Goal: Task Accomplishment & Management: Use online tool/utility

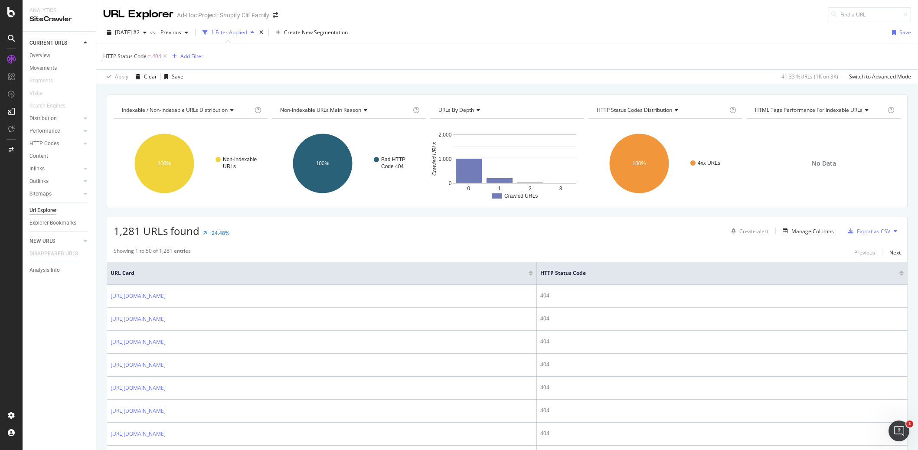
click at [699, 65] on div "HTTP Status Code = 404 Add Filter" at bounding box center [507, 56] width 808 height 26
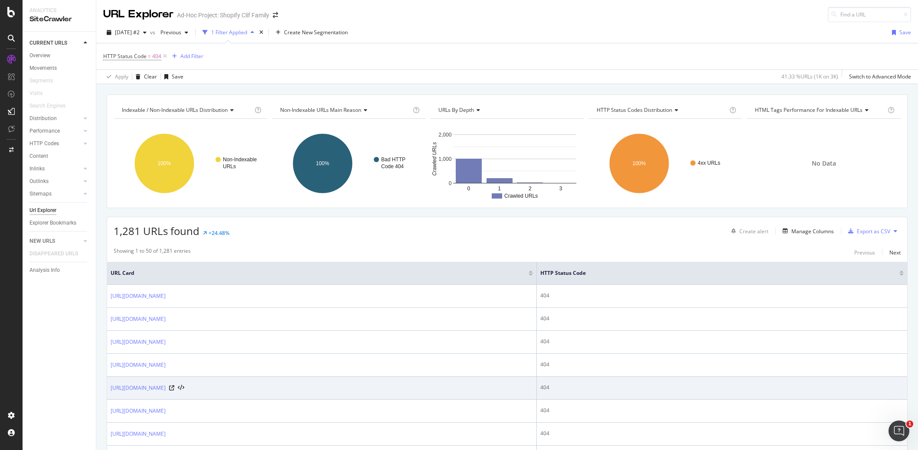
scroll to position [260, 0]
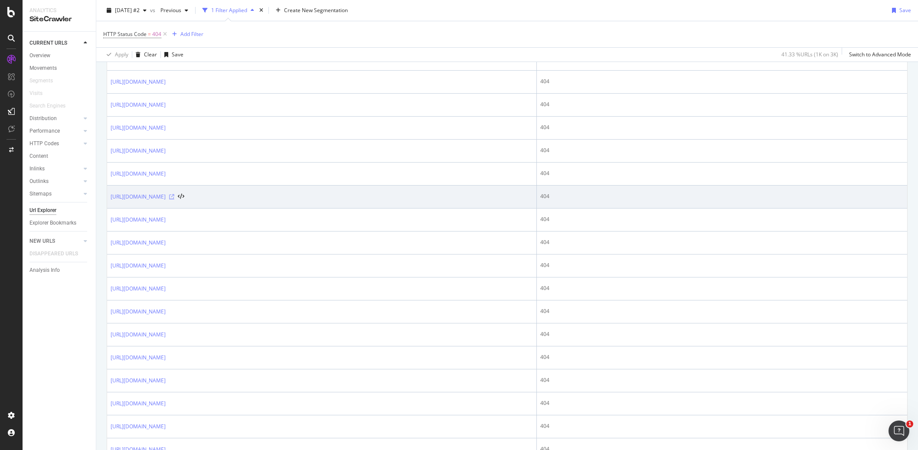
click at [174, 198] on icon at bounding box center [171, 196] width 5 height 5
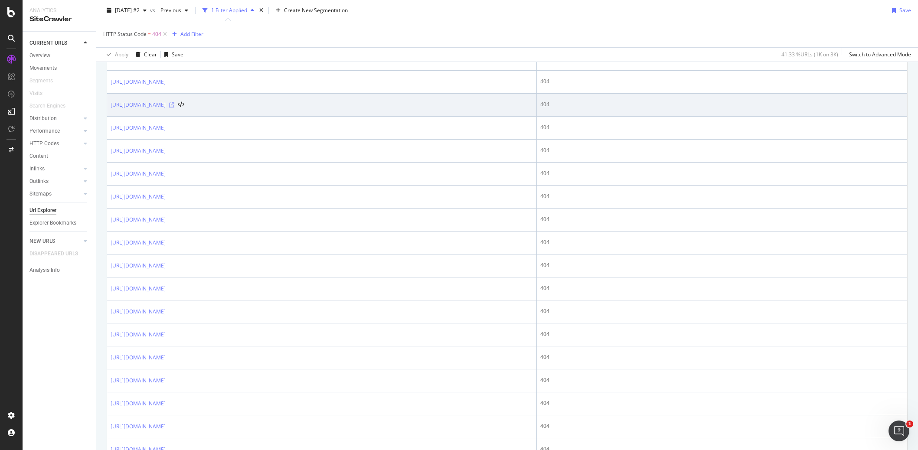
click at [174, 106] on icon at bounding box center [171, 104] width 5 height 5
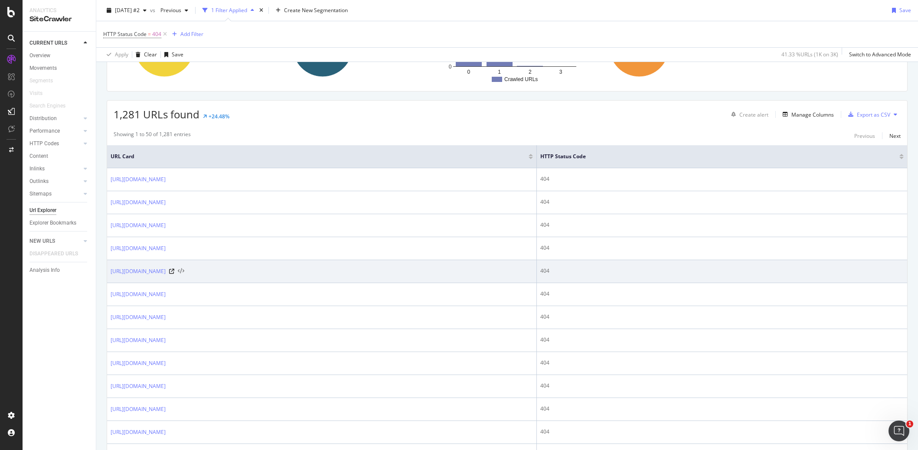
scroll to position [0, 0]
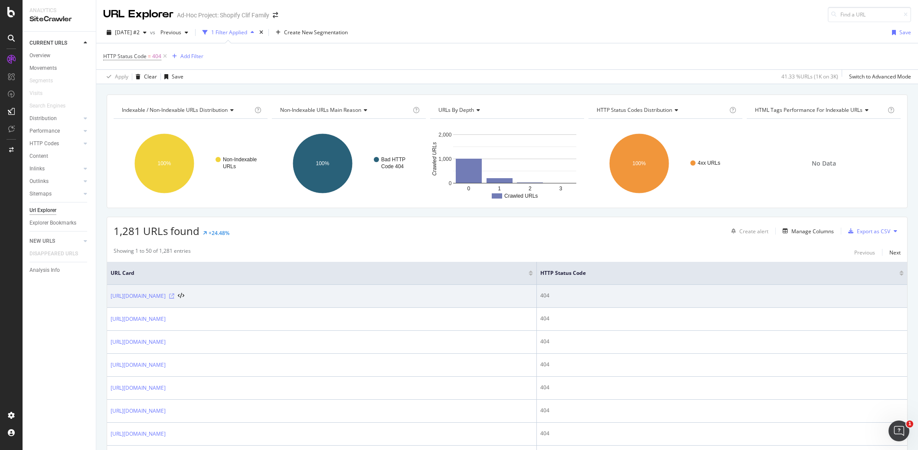
click at [174, 297] on icon at bounding box center [171, 296] width 5 height 5
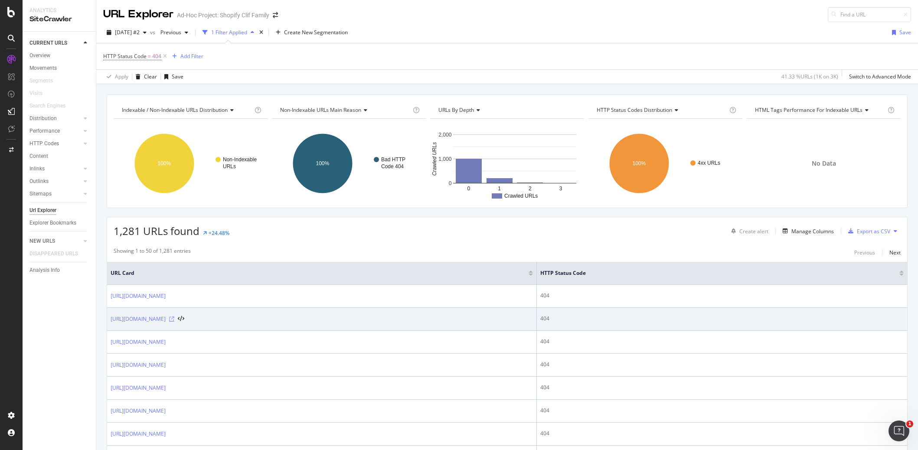
click at [174, 319] on icon at bounding box center [171, 319] width 5 height 5
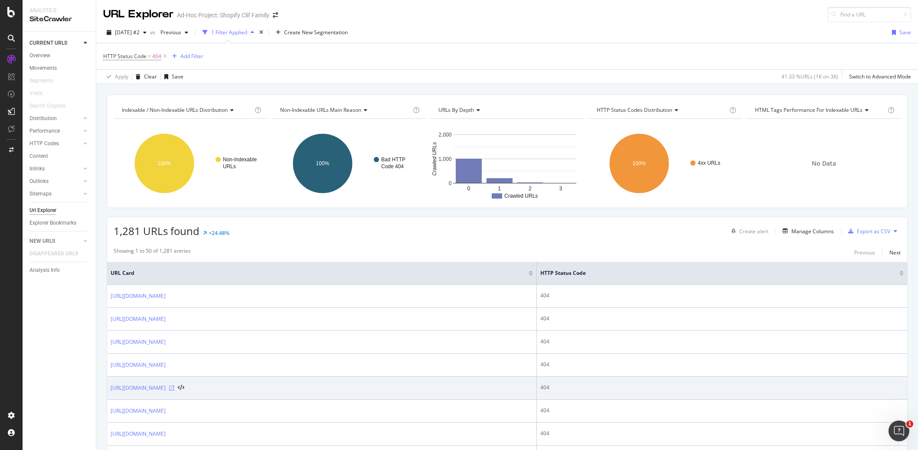
click at [174, 390] on icon at bounding box center [171, 388] width 5 height 5
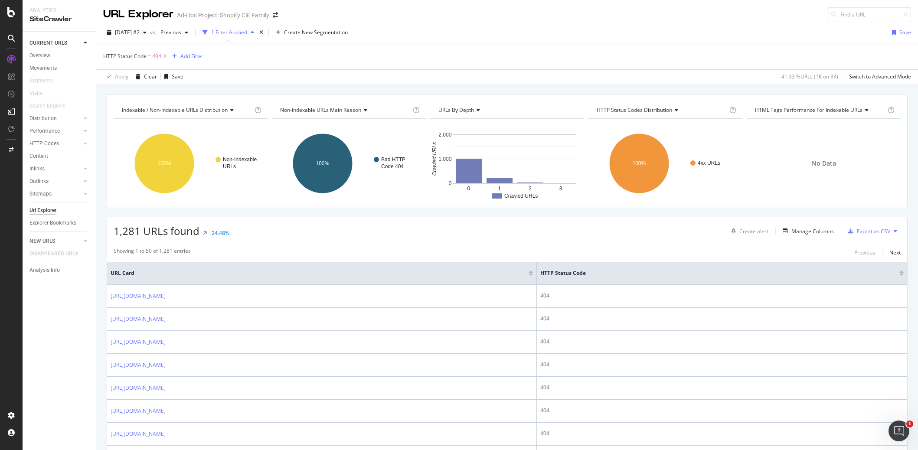
click at [56, 209] on div "Url Explorer" at bounding box center [42, 210] width 27 height 9
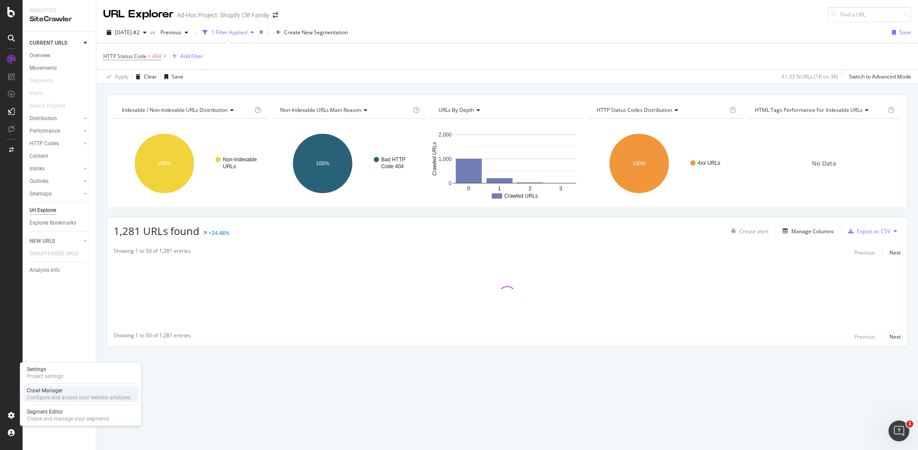
click at [46, 399] on div "Configure and access your website analyses" at bounding box center [79, 397] width 104 height 7
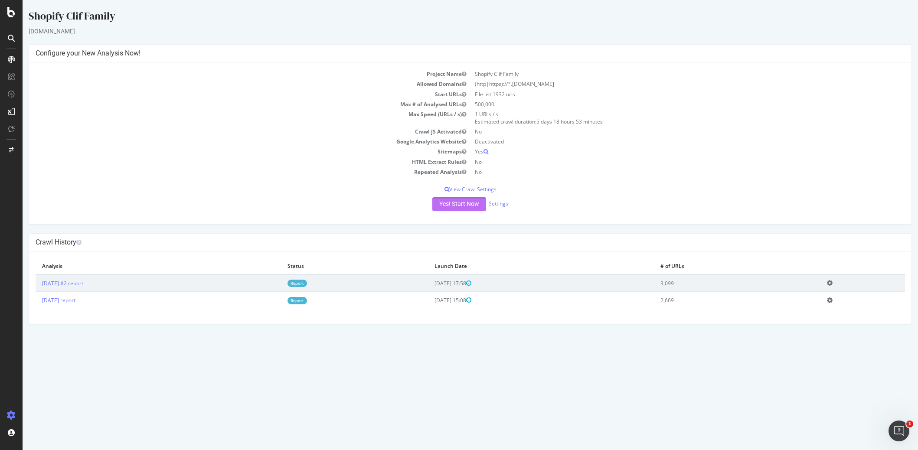
click at [466, 203] on button "Yes! Start Now" at bounding box center [459, 204] width 54 height 14
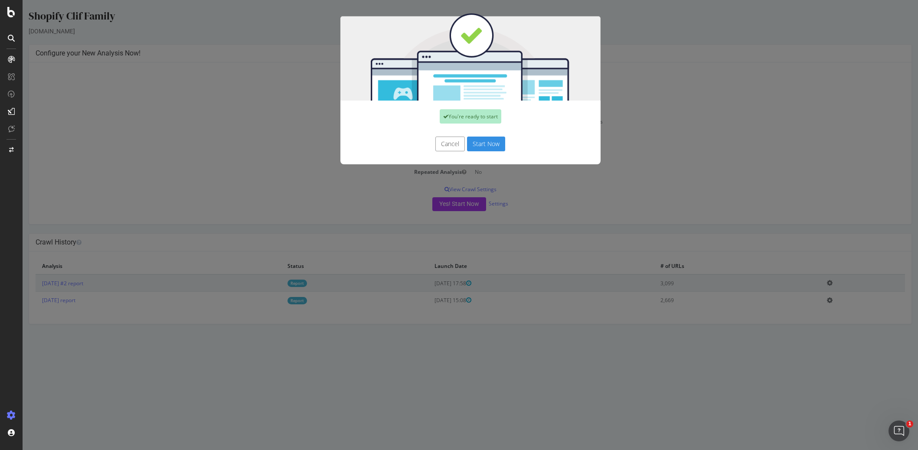
click at [485, 140] on button "Start Now" at bounding box center [486, 144] width 38 height 15
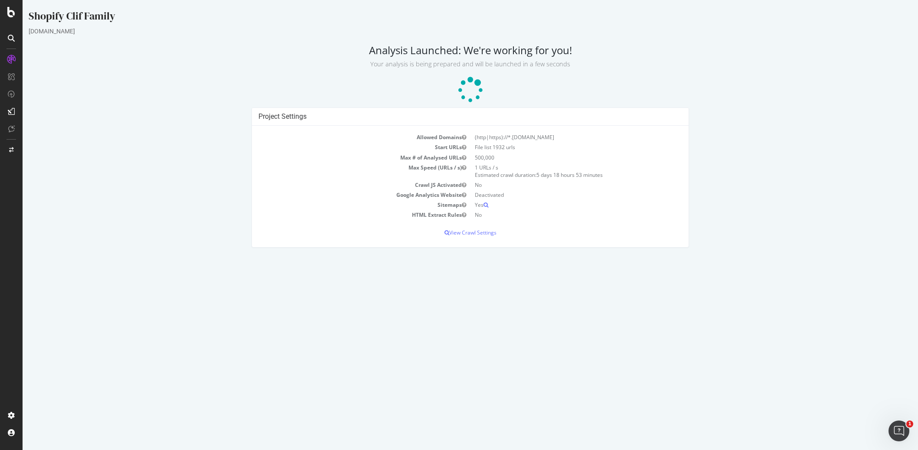
click at [865, 151] on div "Project Settings Allowed Domains (http|https)://*.[DOMAIN_NAME] Start URLs File…" at bounding box center [470, 182] width 892 height 148
